Goal: Information Seeking & Learning: Compare options

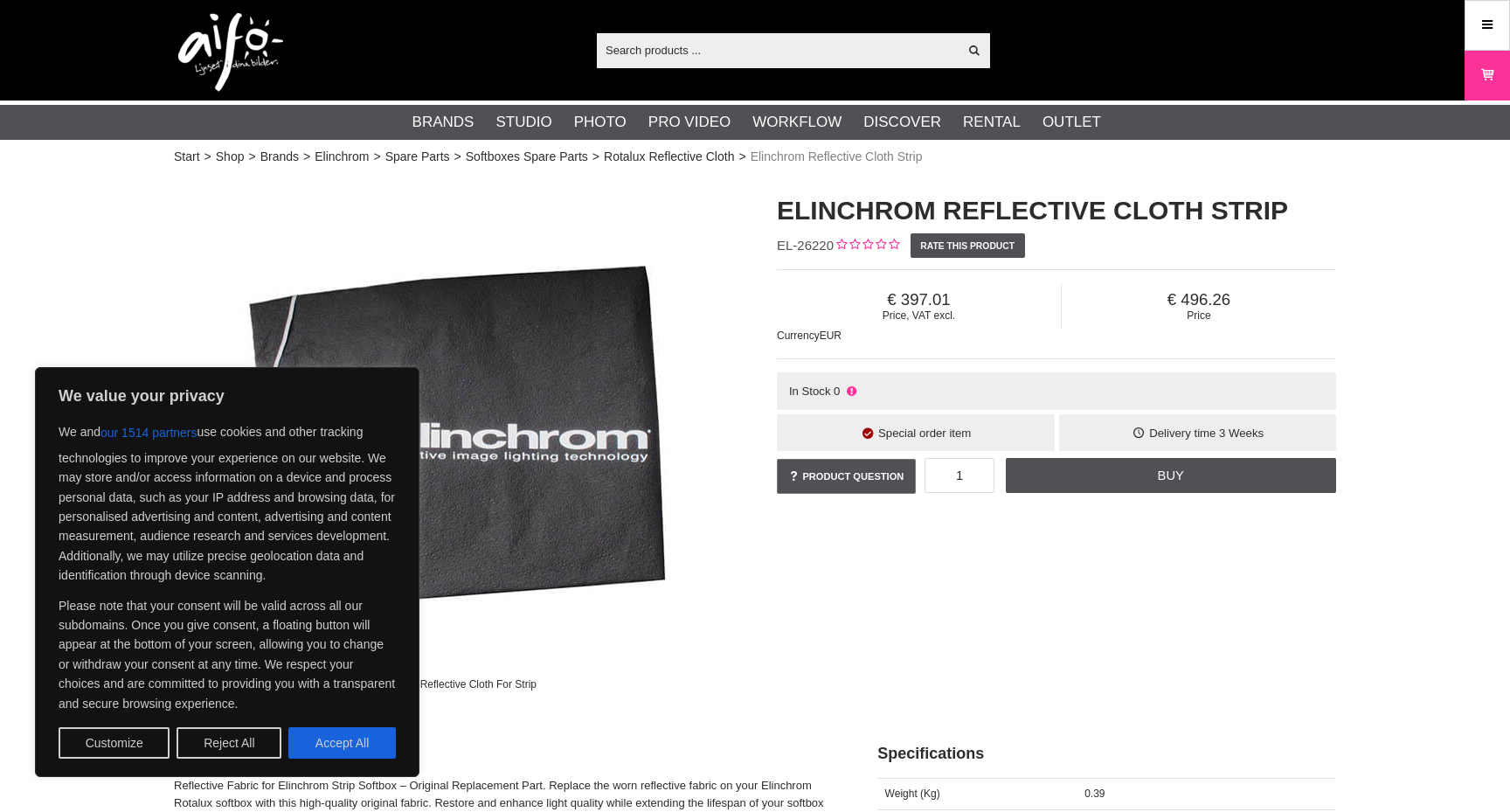
click at [883, 633] on div "Elinchrom Reflective Cloth For Strip Elinchrom Reflective Cloth Strip EL-26220 …" at bounding box center [755, 439] width 1206 height 529
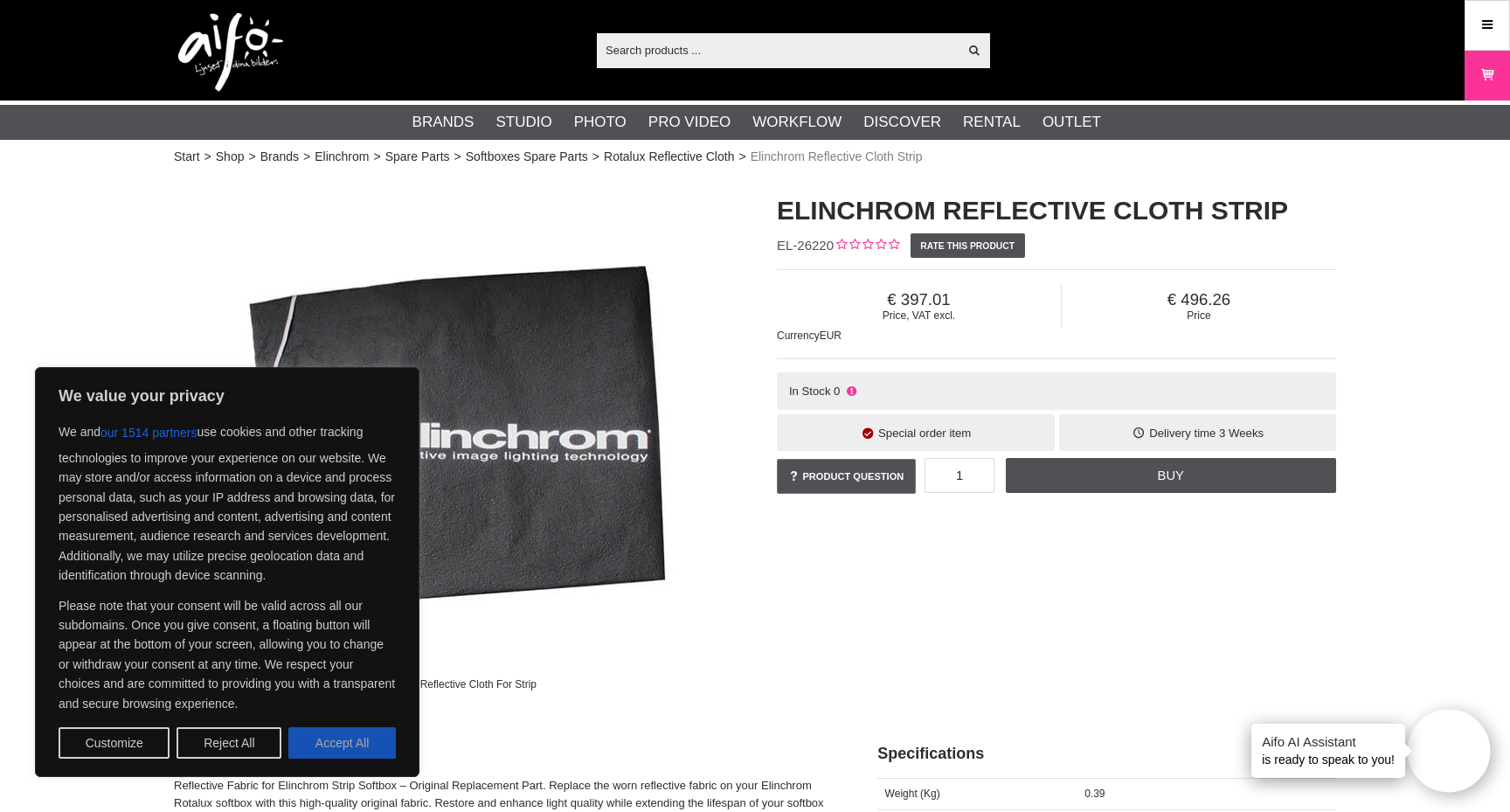
click at [341, 757] on button "Accept All" at bounding box center [342, 743] width 107 height 32
checkbox input "true"
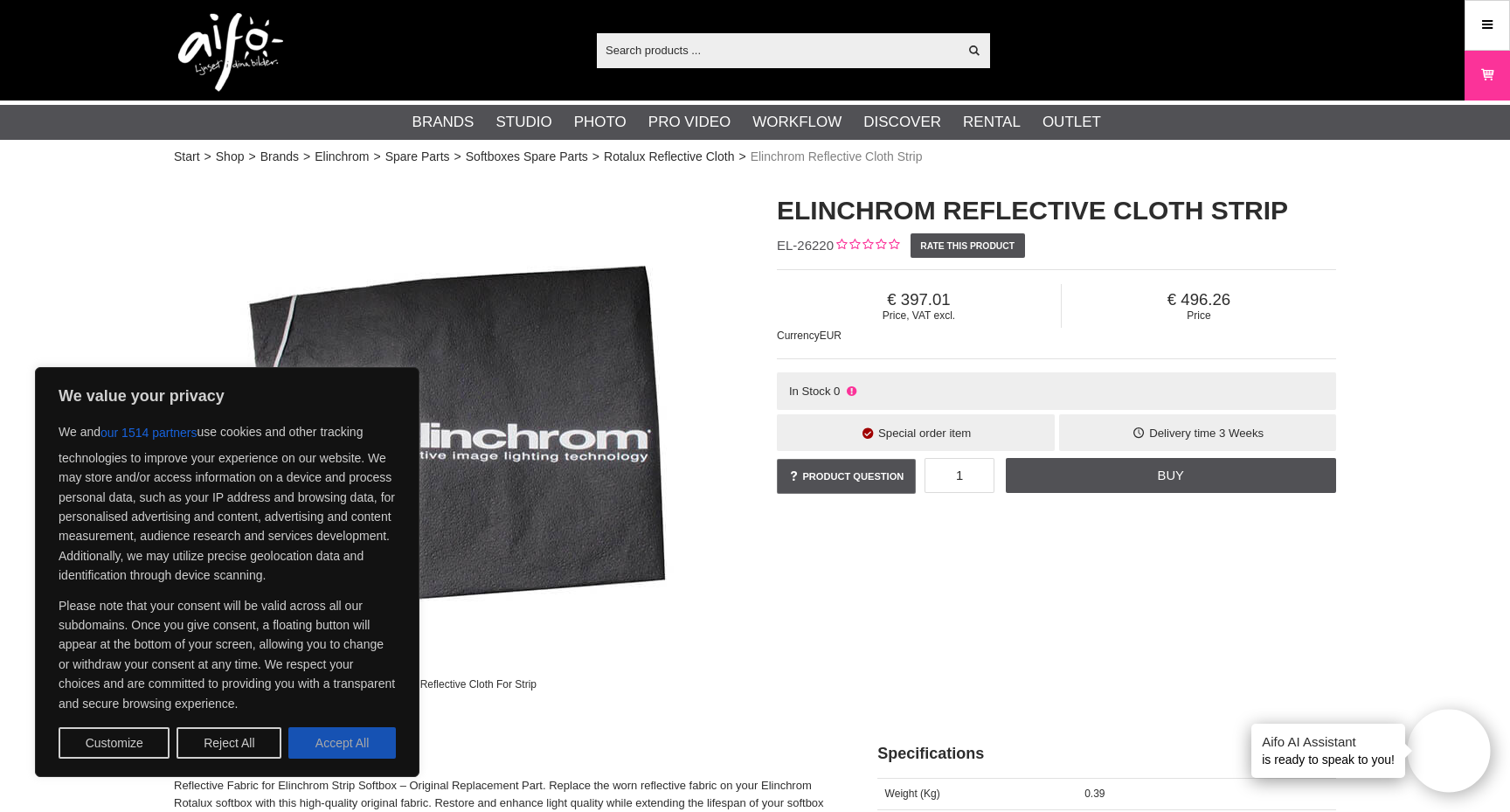
checkbox input "true"
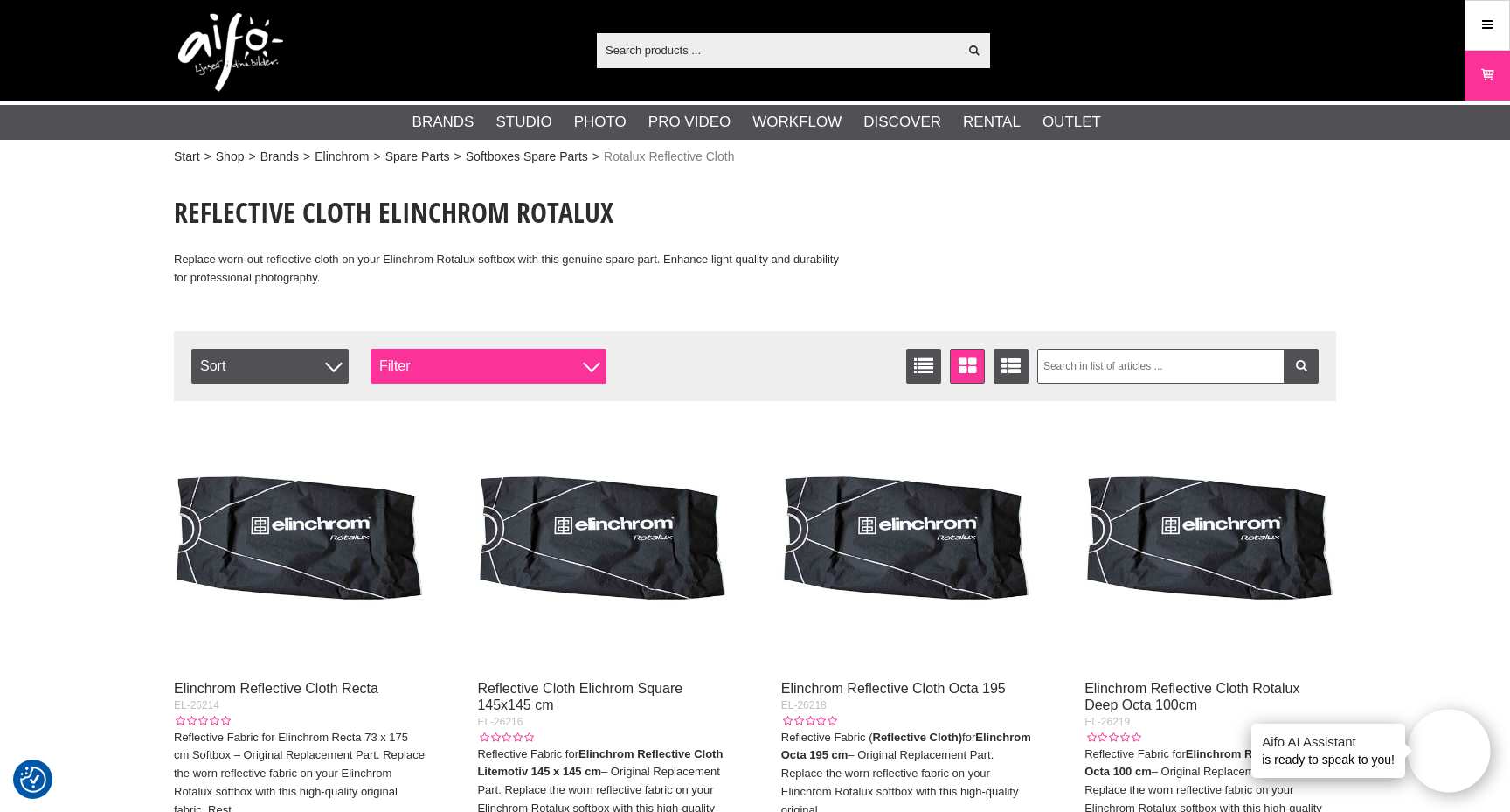
click at [447, 378] on div "Filter" at bounding box center [489, 366] width 236 height 35
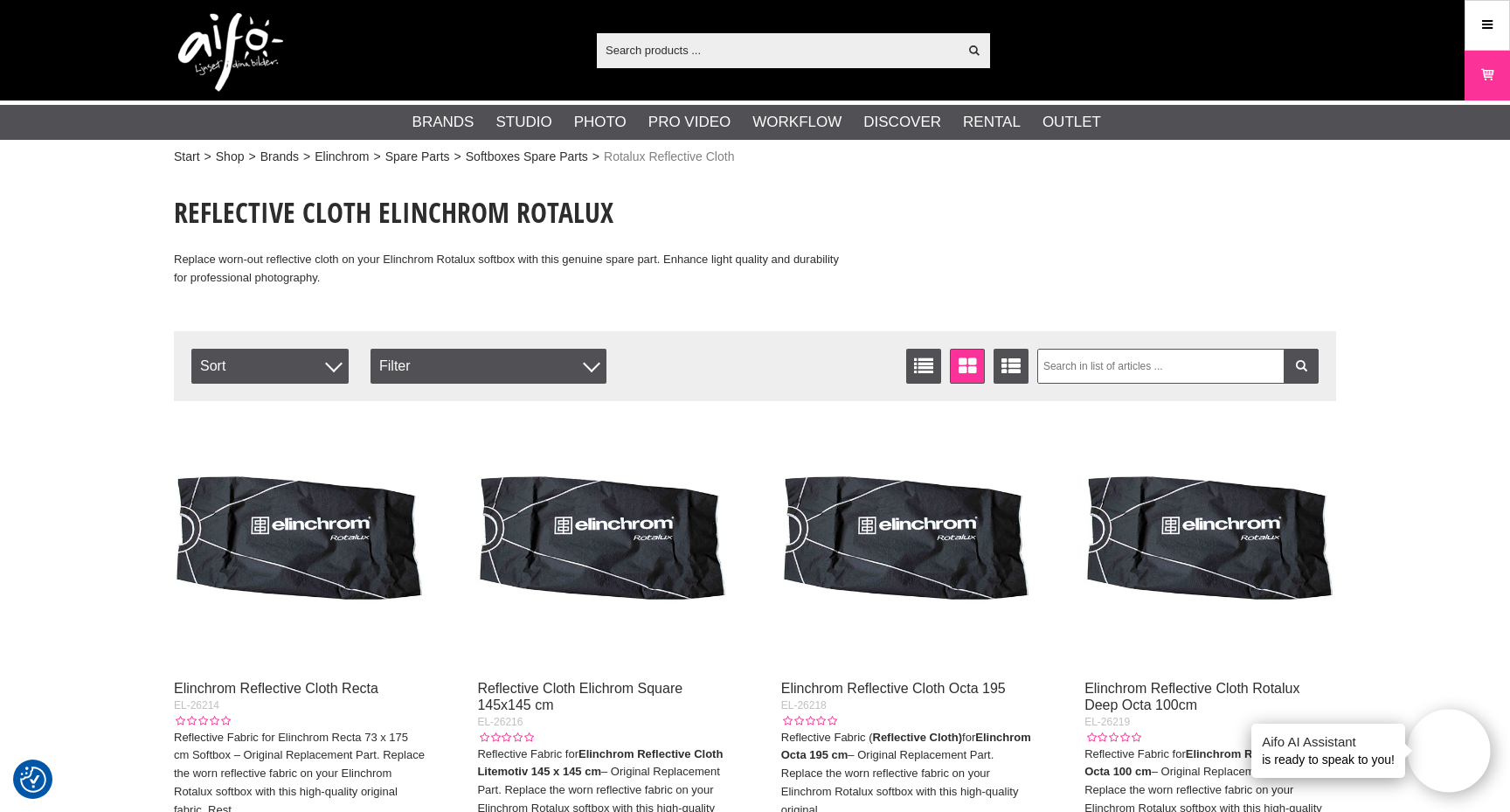
click at [317, 333] on div "Filter Sort Number of articles 30 List Window Extended list Sort Item no. Price…" at bounding box center [755, 366] width 1163 height 70
click at [298, 366] on span "Sort" at bounding box center [270, 366] width 157 height 35
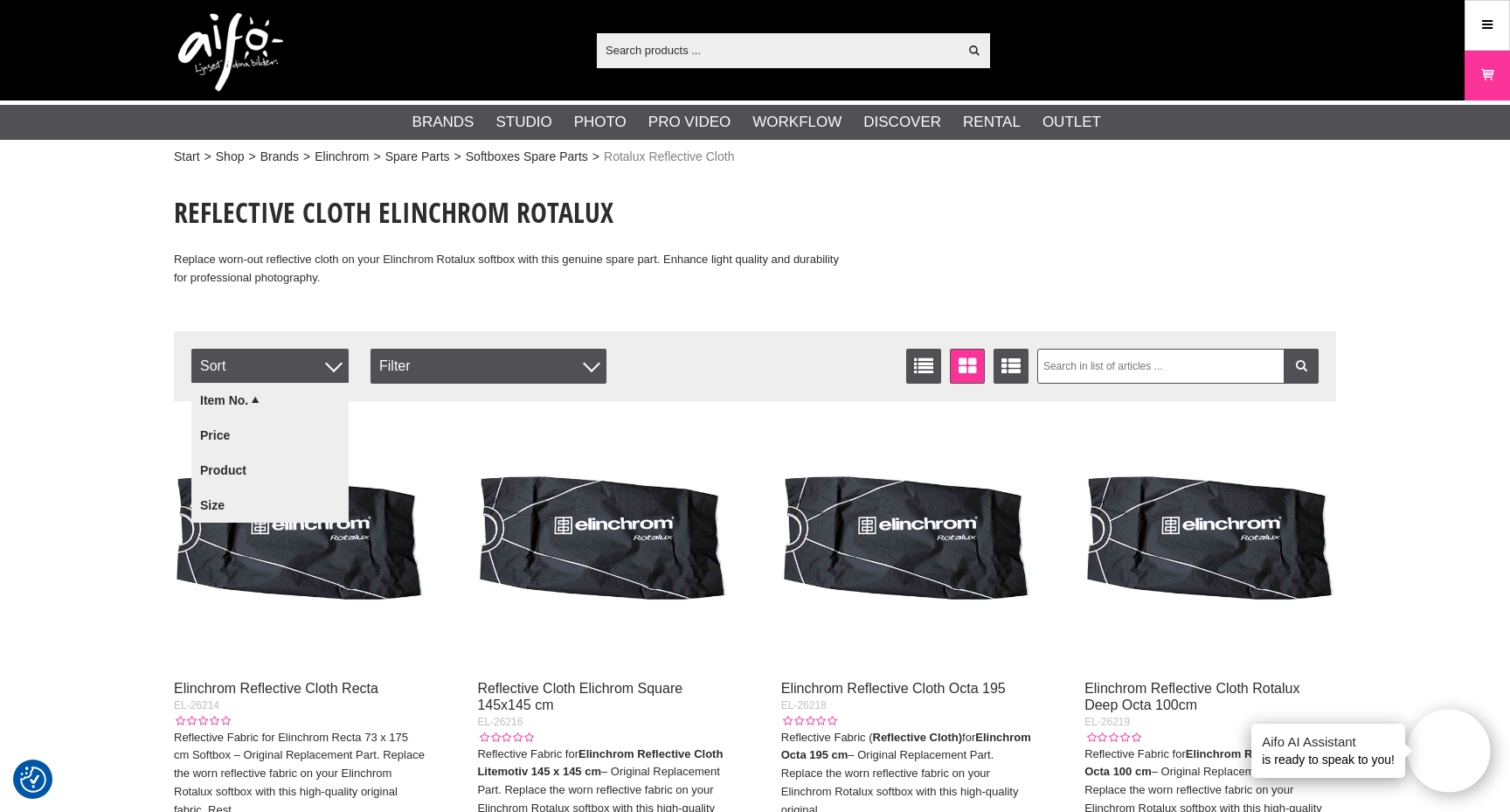
click at [513, 237] on div "Reflective Cloth Elinchrom Rotalux Replace worn-out reflective cloth on your El…" at bounding box center [509, 240] width 671 height 94
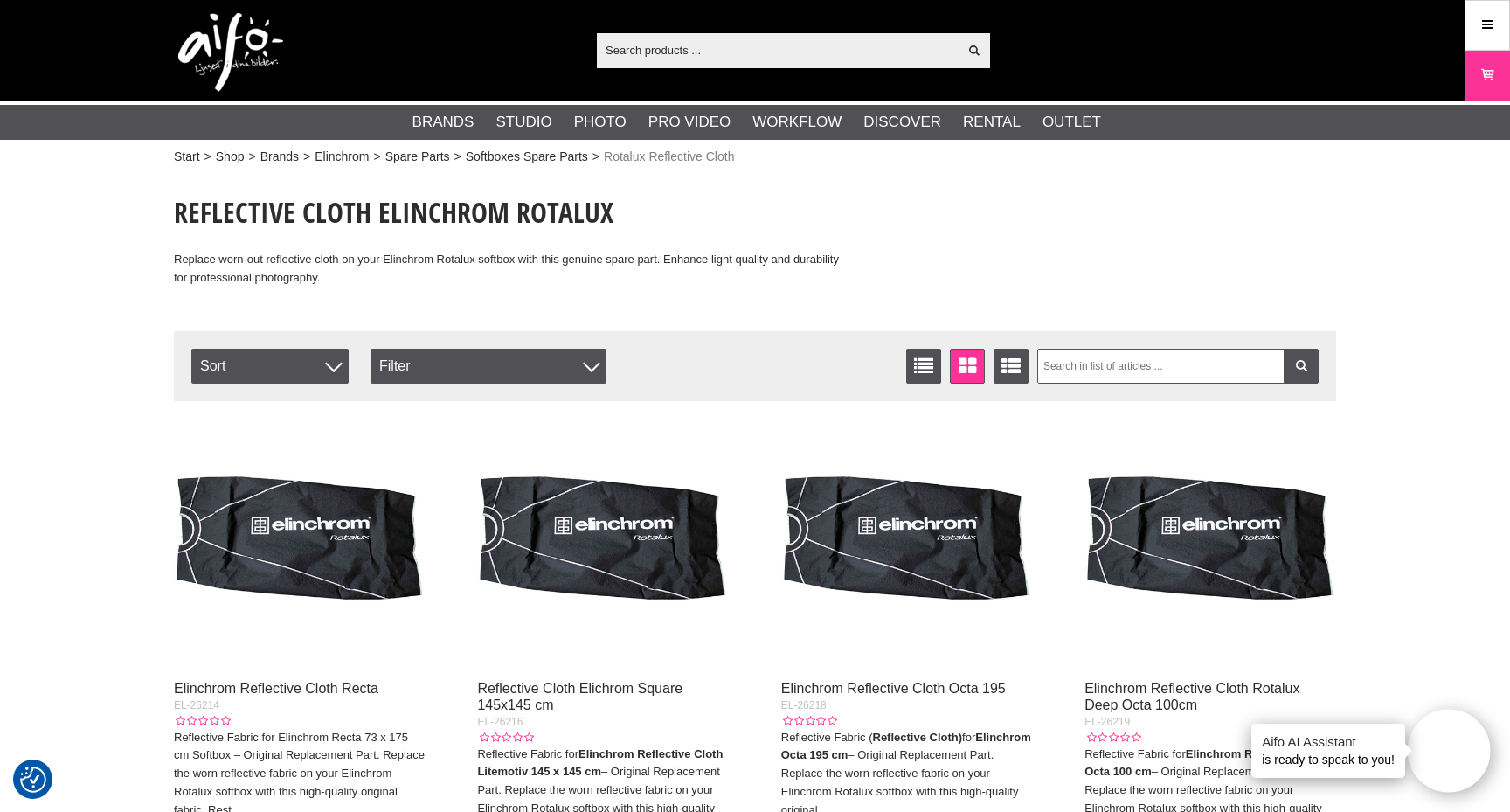
click at [322, 383] on div "Filter Sort Number of articles 30 List Window Extended list Sort Item no. Price…" at bounding box center [755, 366] width 1163 height 70
click at [300, 366] on span "Sort" at bounding box center [270, 366] width 157 height 35
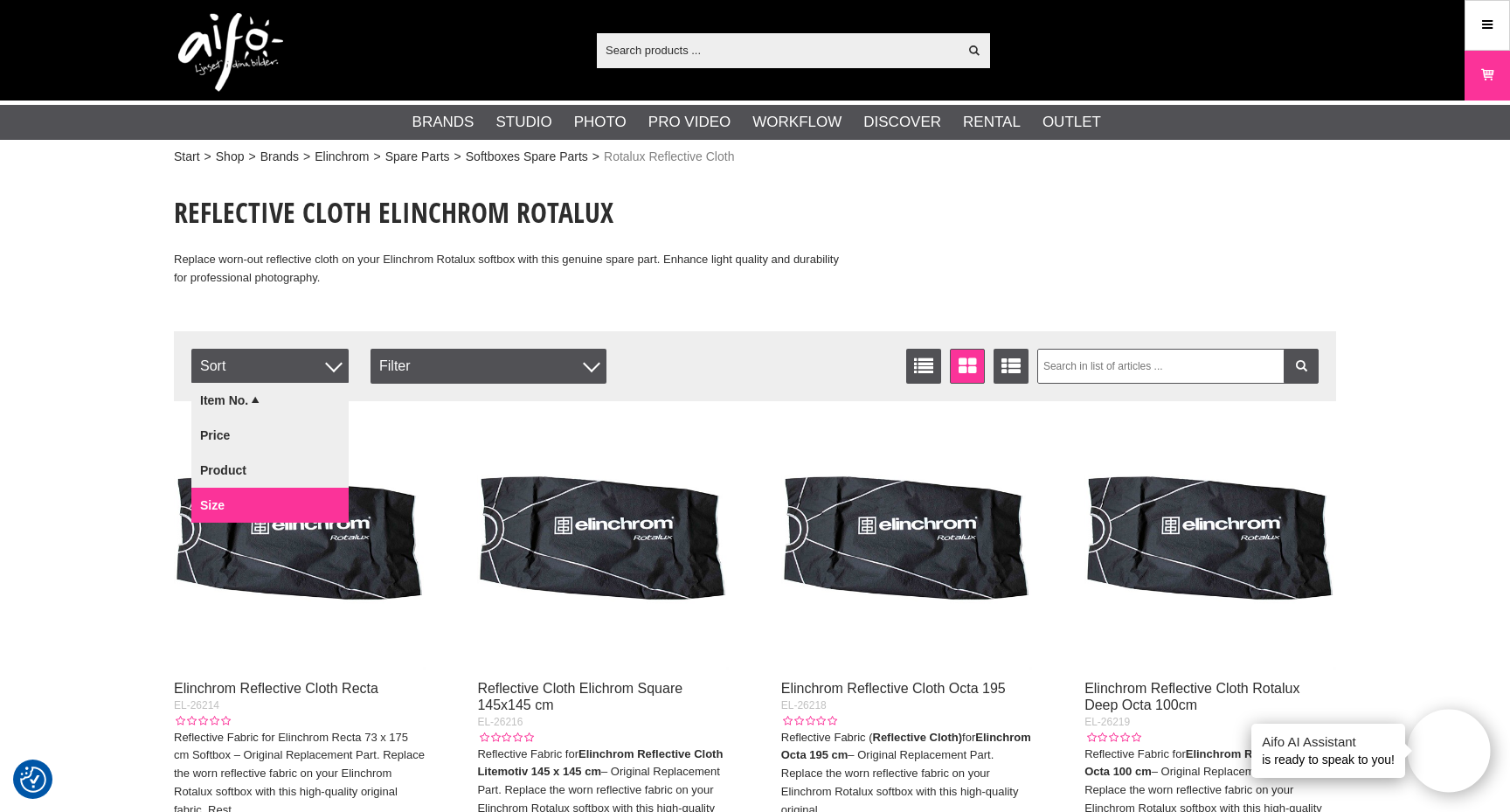
click at [239, 510] on link "Size" at bounding box center [270, 505] width 157 height 35
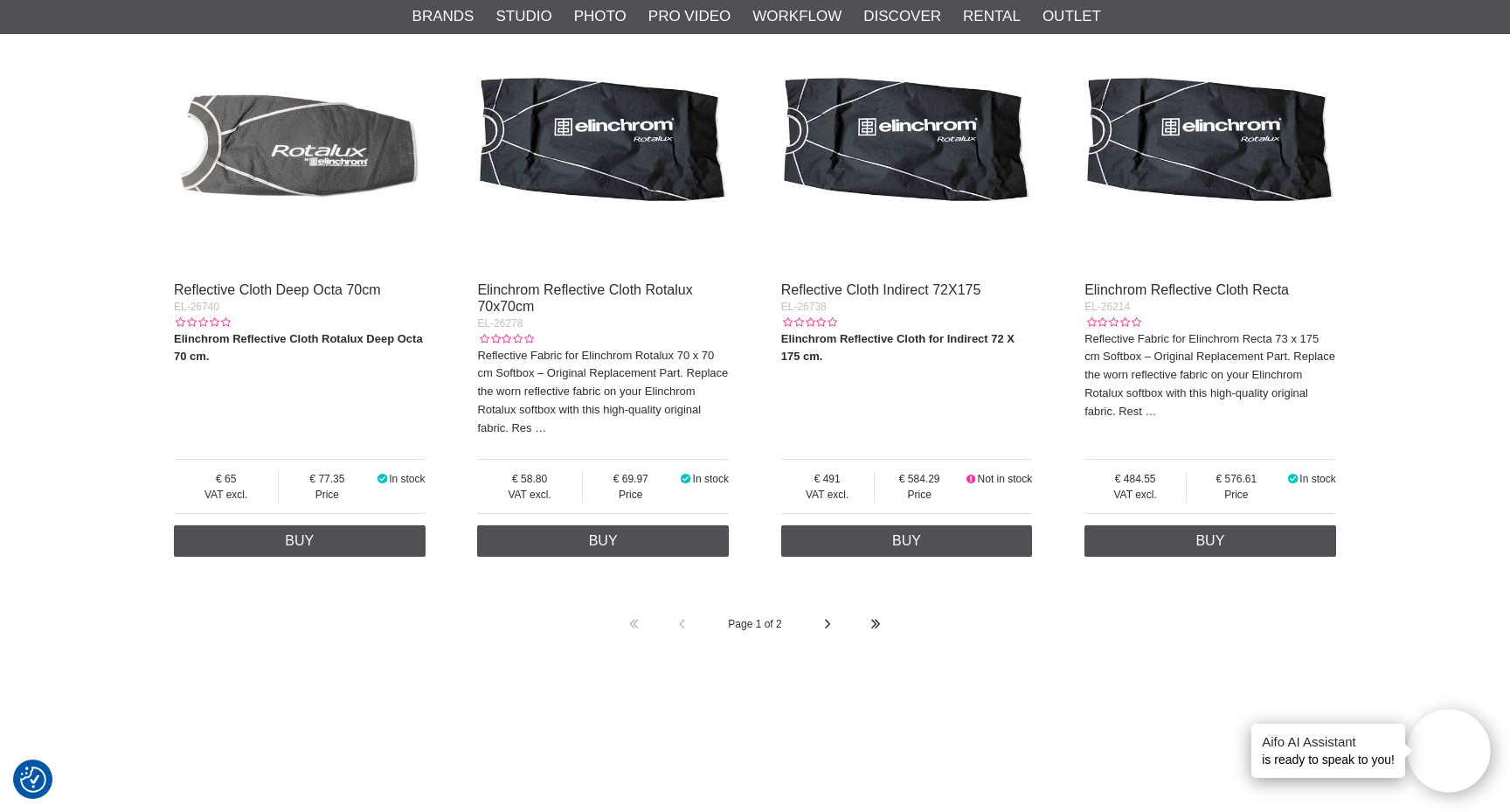
scroll to position [3602, 0]
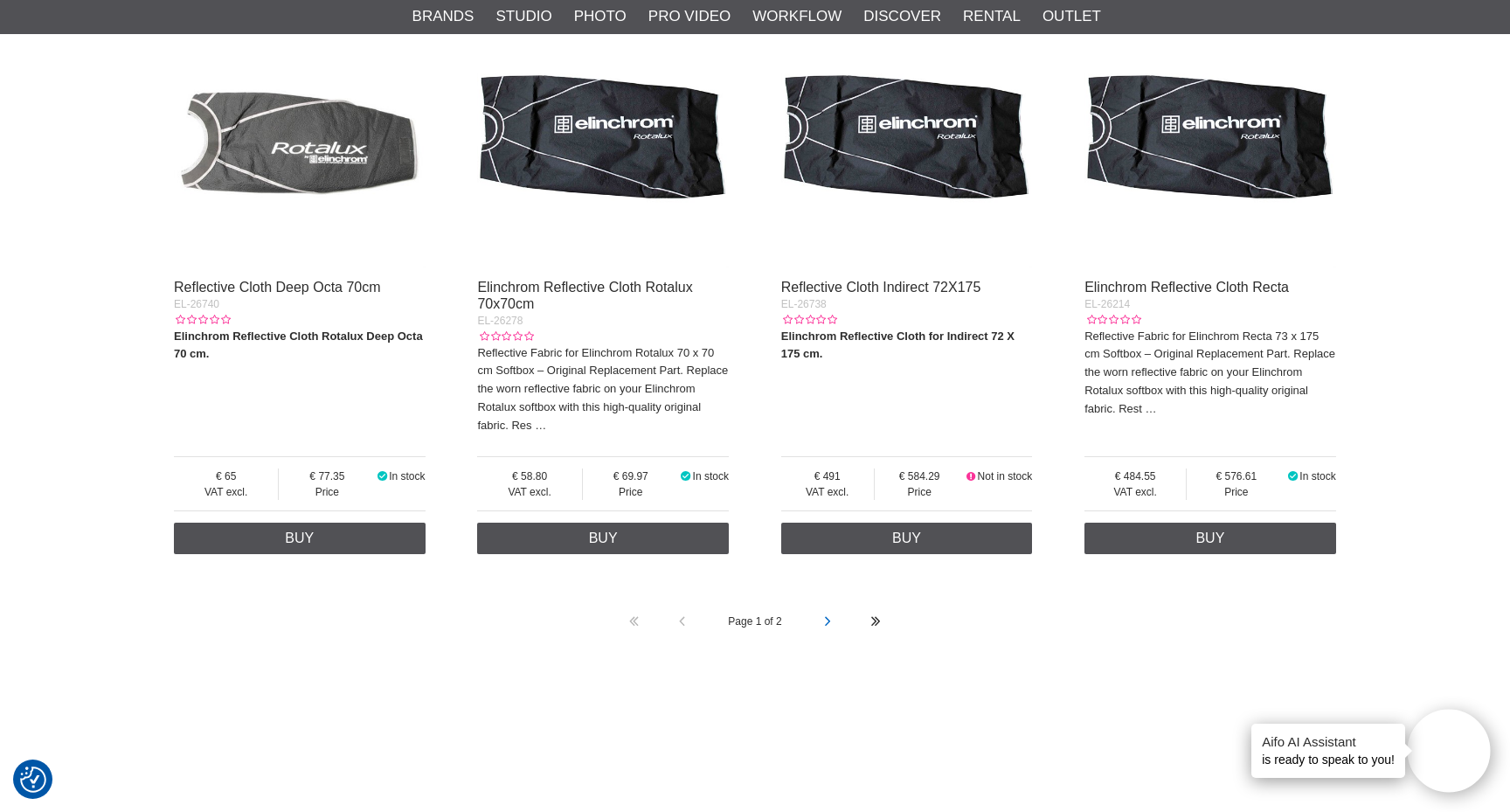
click at [821, 598] on link at bounding box center [828, 622] width 48 height 48
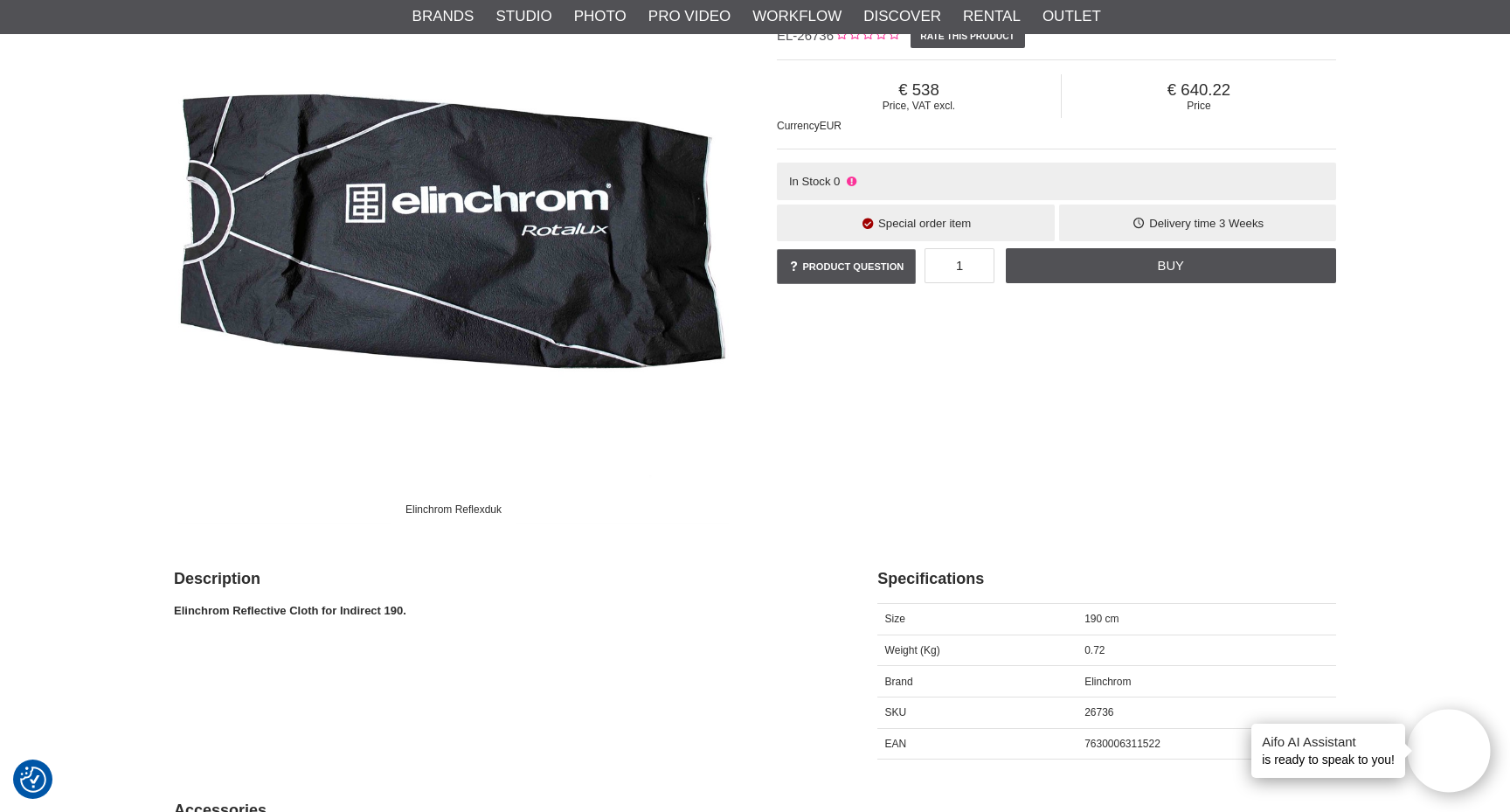
scroll to position [326, 0]
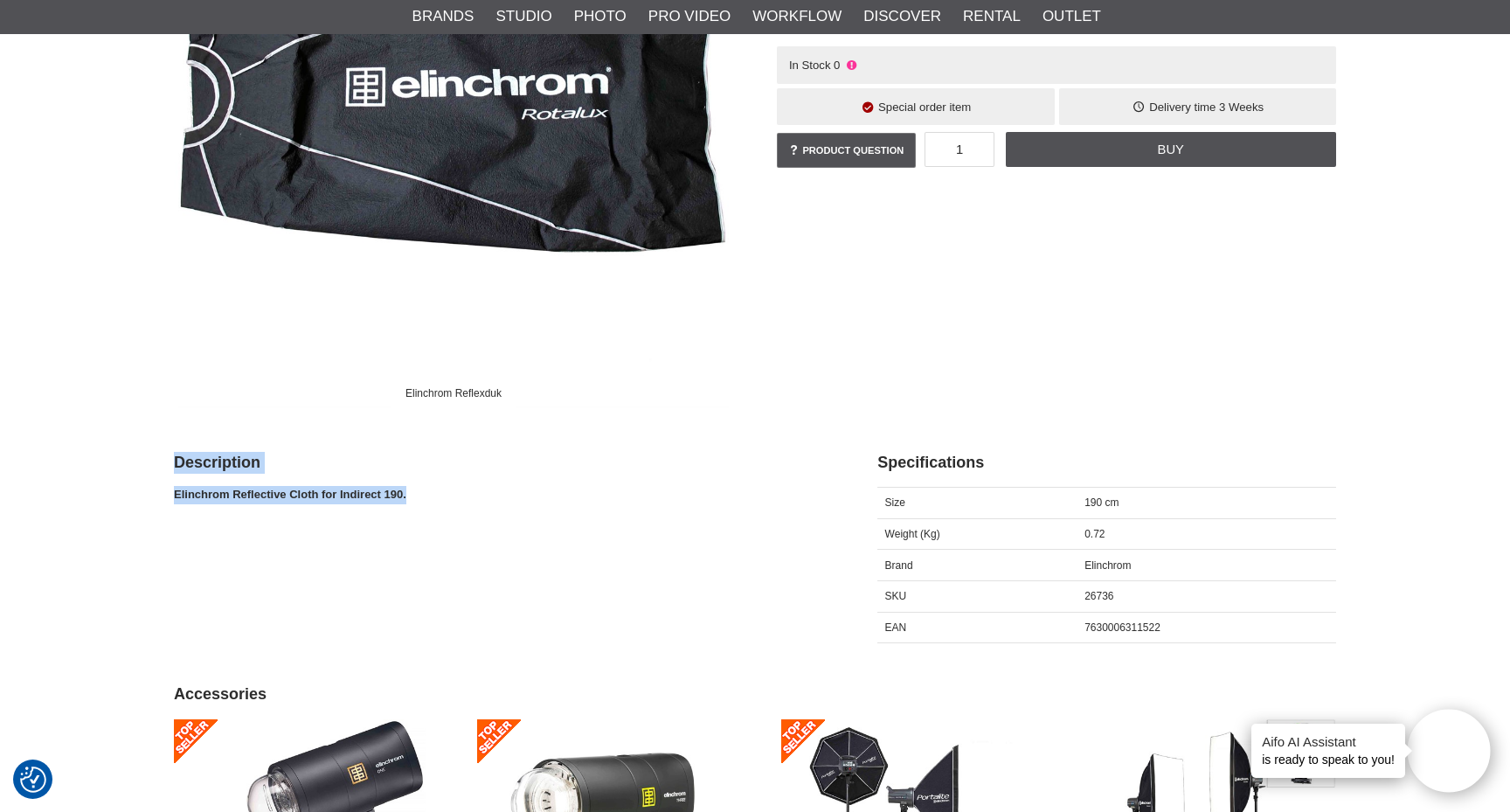
drag, startPoint x: 169, startPoint y: 497, endPoint x: 404, endPoint y: 499, distance: 235.0
click at [404, 499] on strong "Elinchrom Reflective Cloth for Indirect 190." at bounding box center [290, 495] width 233 height 13
drag, startPoint x: 174, startPoint y: 494, endPoint x: 316, endPoint y: 486, distance: 142.2
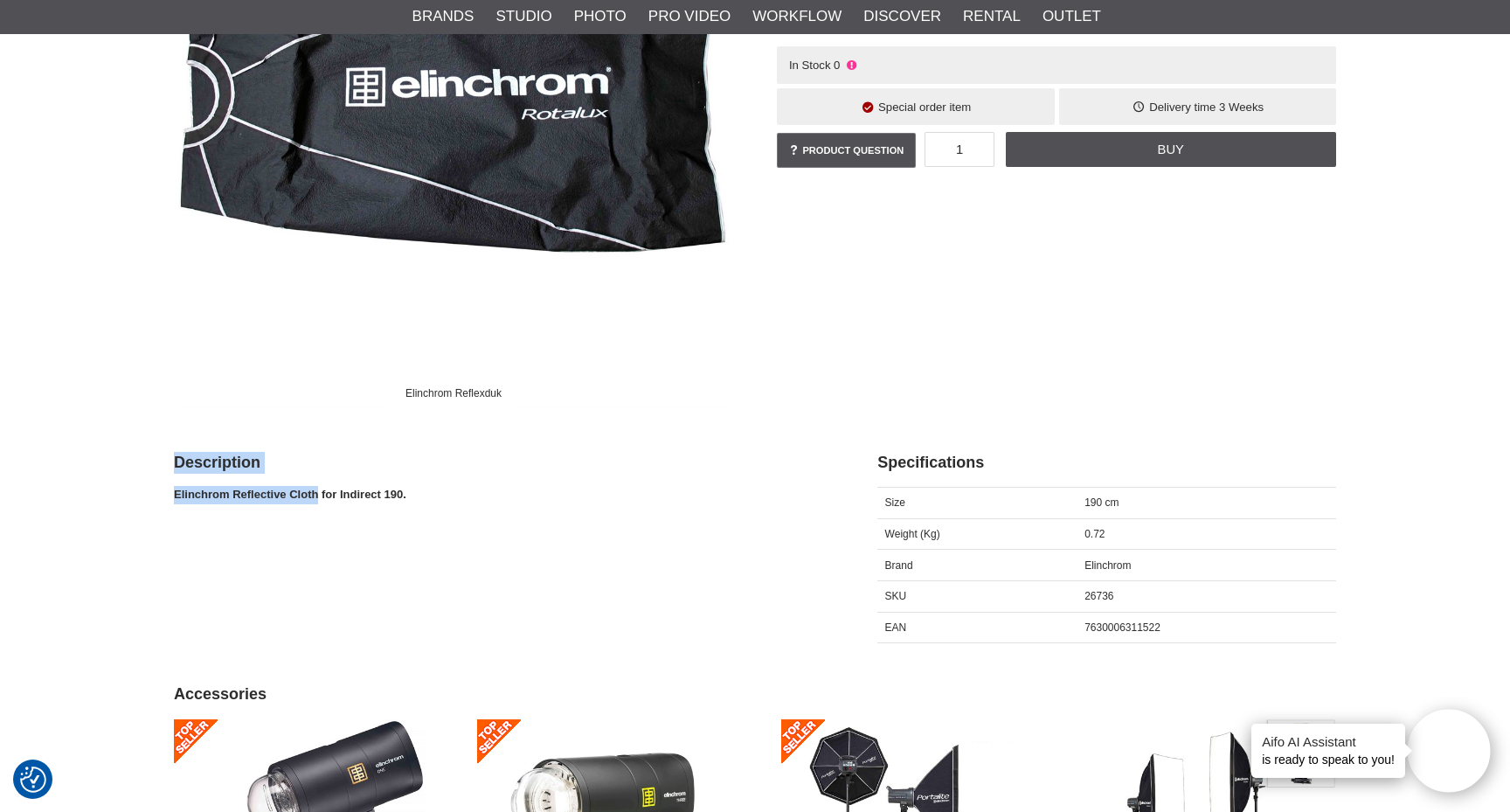
click at [316, 486] on p "Elinchrom Reflective Cloth for Indirect 190." at bounding box center [503, 495] width 660 height 18
drag, startPoint x: 175, startPoint y: 495, endPoint x: 404, endPoint y: 498, distance: 229.0
click at [404, 498] on strong "Elinchrom Reflective Cloth for Indirect 190." at bounding box center [290, 495] width 233 height 13
copy strong "Elinchrom Reflective Cloth for Indirect 190"
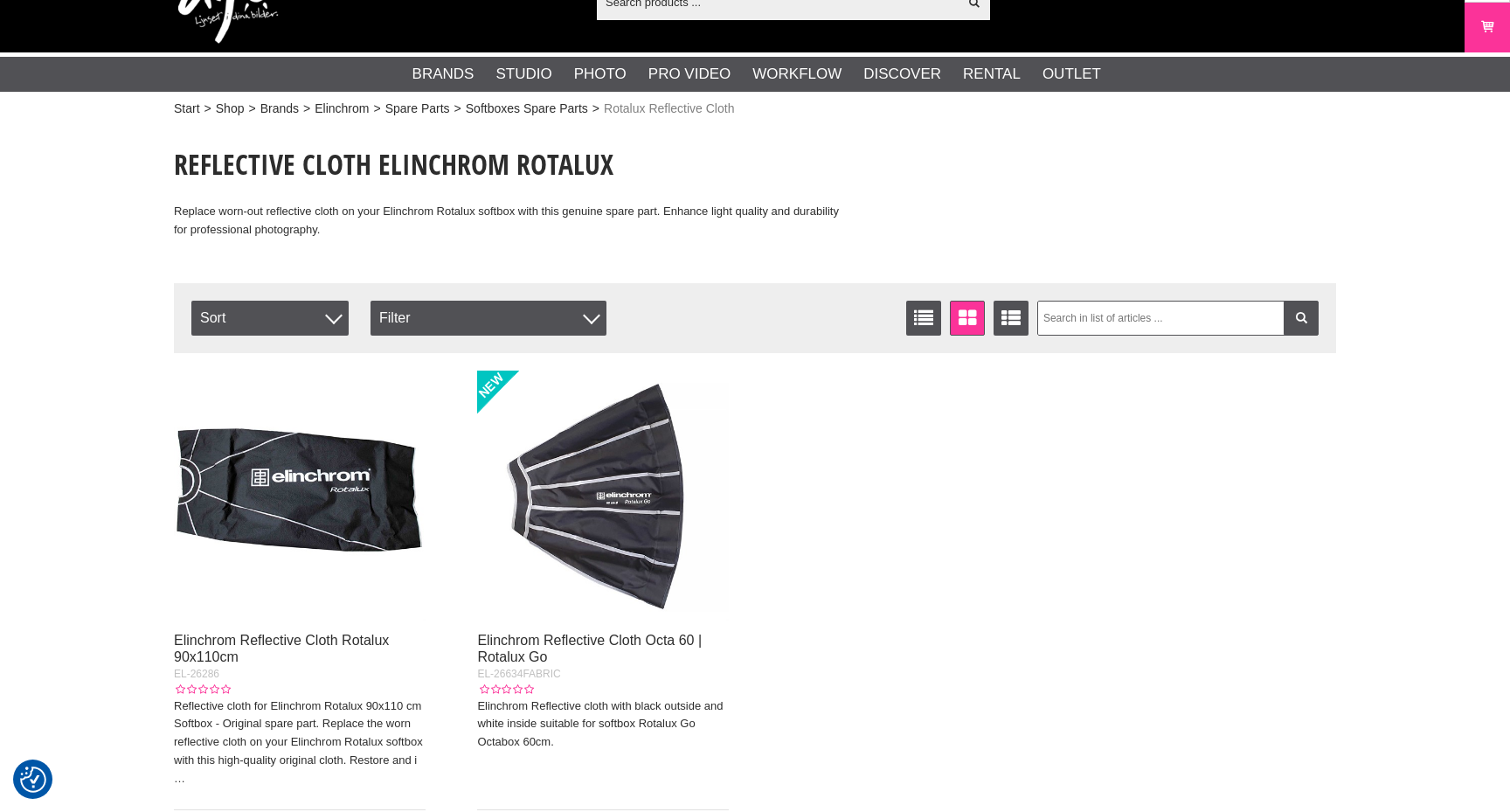
scroll to position [50, 0]
